Goal: Transaction & Acquisition: Obtain resource

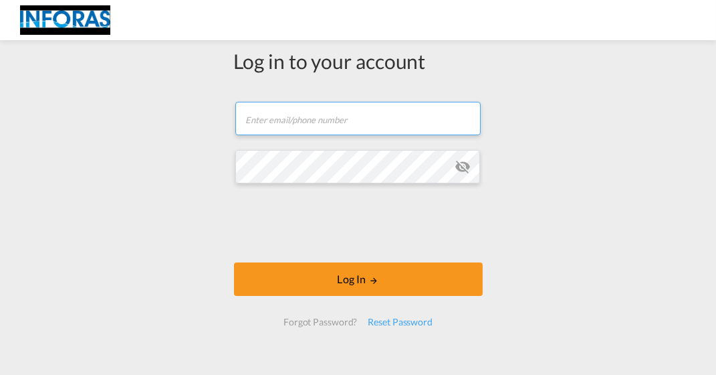
click at [359, 126] on input "text" at bounding box center [357, 118] width 245 height 33
type input "[EMAIL_ADDRESS][PERSON_NAME][DOMAIN_NAME]"
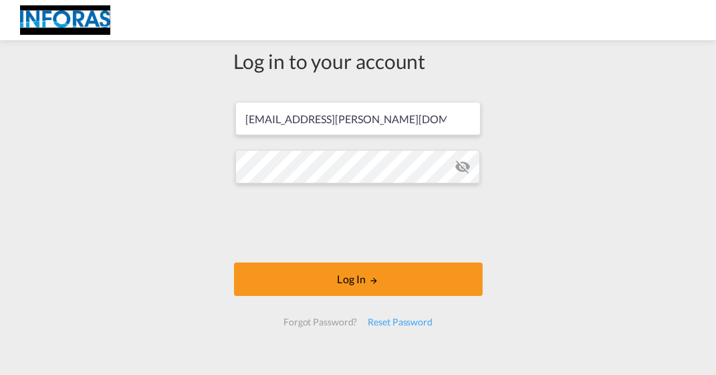
scroll to position [13, 0]
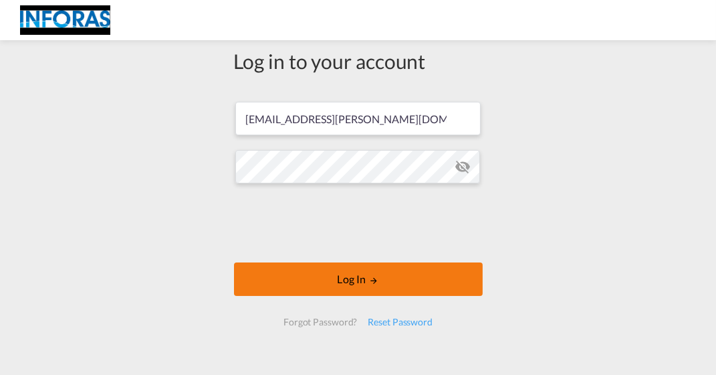
click at [333, 280] on button "Log In" at bounding box center [358, 278] width 249 height 33
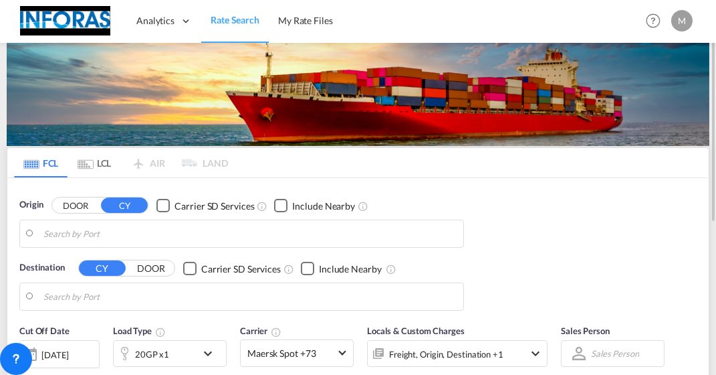
type input "Wilhelmshaven, DEWVN"
type input "Yantian Pt, CNYTN"
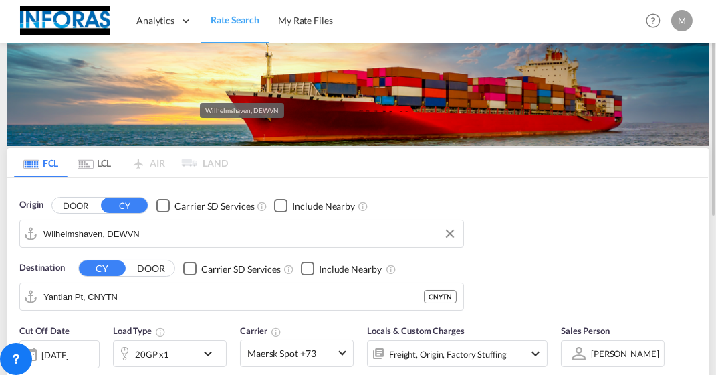
click at [161, 229] on input "Wilhelmshaven, DEWVN" at bounding box center [249, 233] width 413 height 20
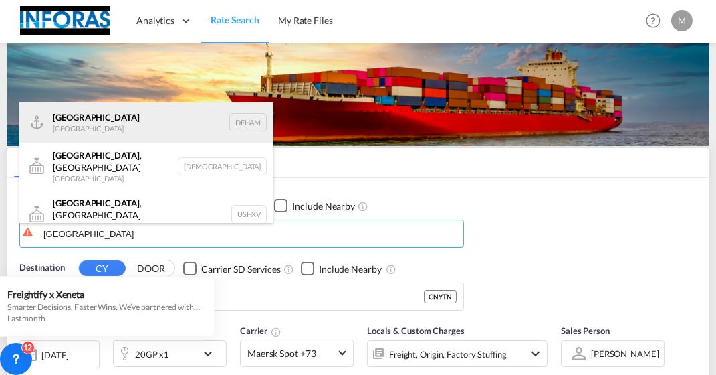
click at [92, 119] on div "[GEOGRAPHIC_DATA] [GEOGRAPHIC_DATA] DEHAM" at bounding box center [146, 122] width 254 height 40
type input "[GEOGRAPHIC_DATA], [GEOGRAPHIC_DATA]"
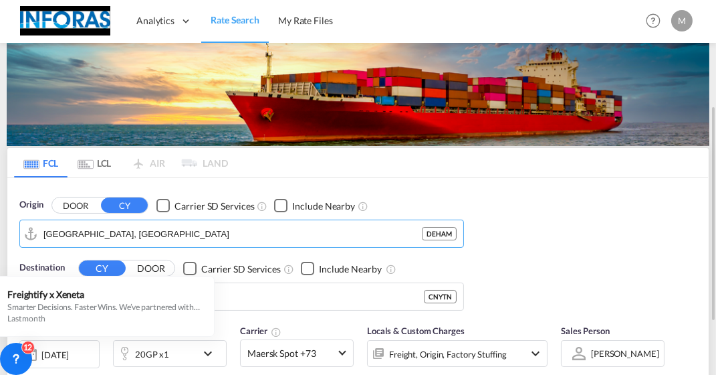
scroll to position [67, 0]
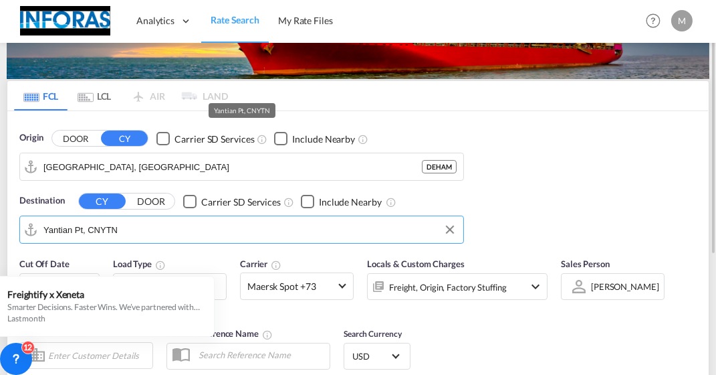
click at [140, 232] on input "Yantian Pt, CNYTN" at bounding box center [249, 229] width 413 height 20
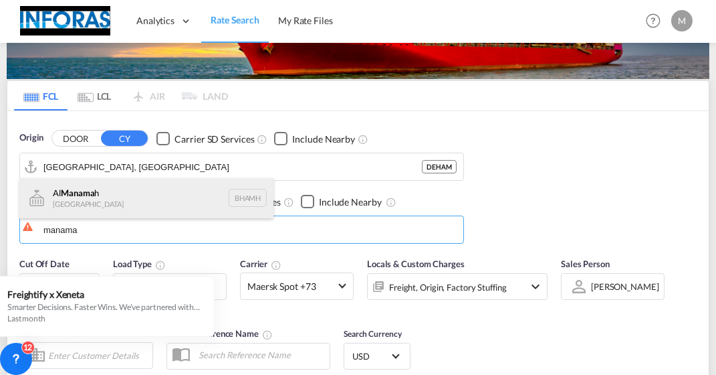
click at [74, 196] on div "Al Manama h [GEOGRAPHIC_DATA] [GEOGRAPHIC_DATA]" at bounding box center [146, 198] width 254 height 40
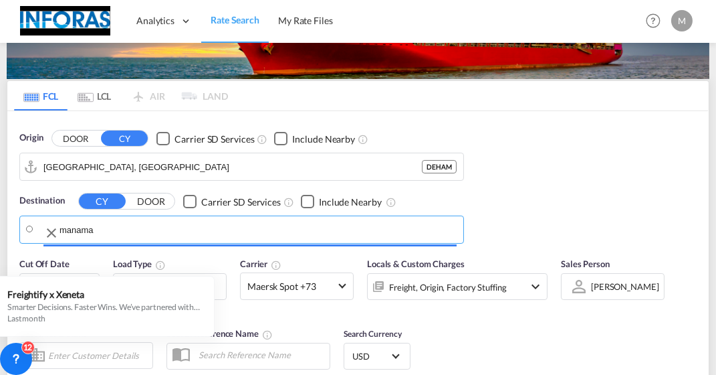
type input "Al Manamah, BHAMH"
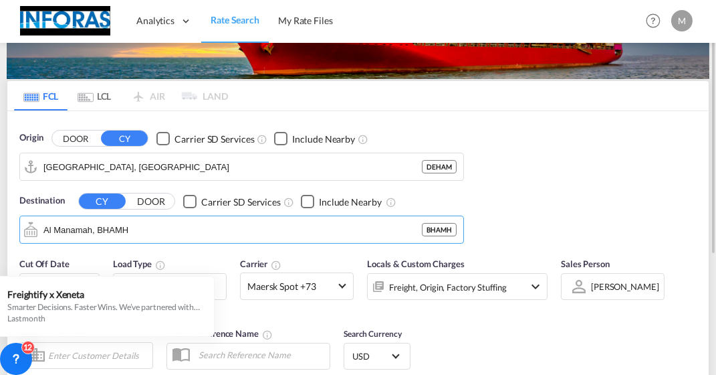
scroll to position [134, 0]
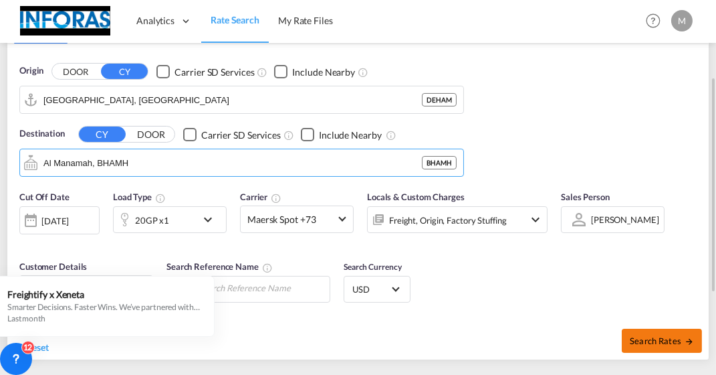
click at [637, 337] on span "Search Rates" at bounding box center [662, 340] width 64 height 11
type input "DEHAM to BHAMH / [DATE]"
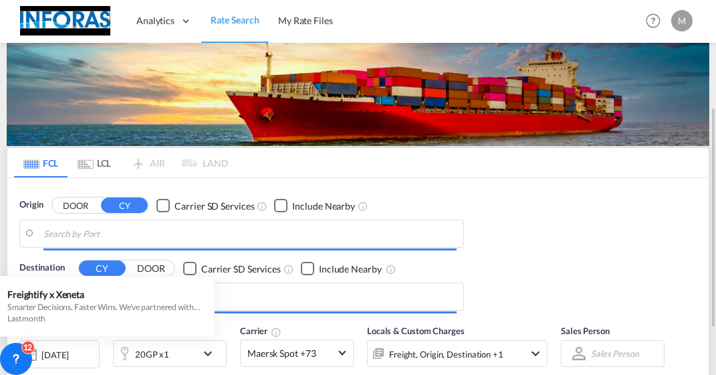
scroll to position [134, 0]
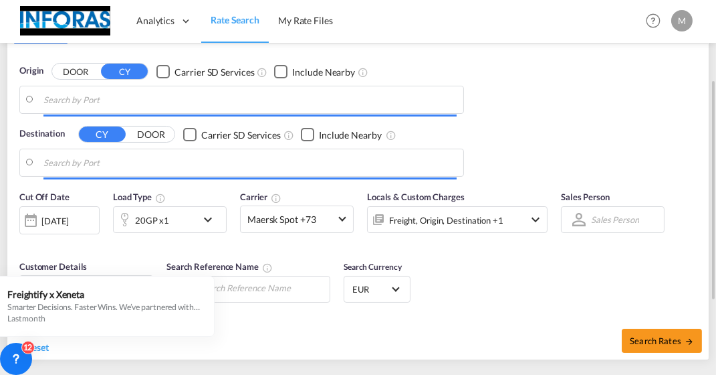
type input "[GEOGRAPHIC_DATA], [GEOGRAPHIC_DATA]"
type input "Al Manamah, BHAMH"
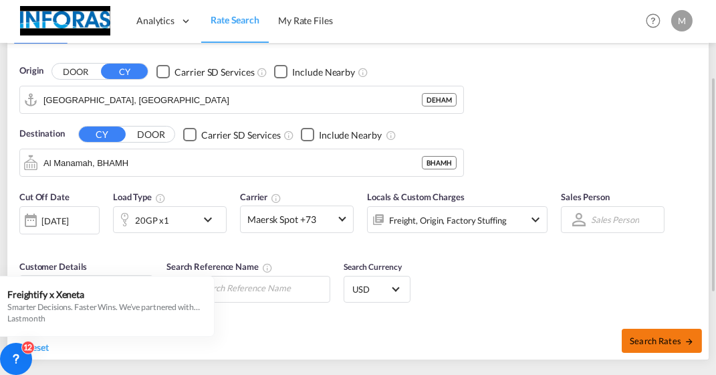
click at [650, 335] on span "Search Rates" at bounding box center [662, 340] width 64 height 11
type input "DEHAM to BHAMH / [DATE]"
